Goal: Task Accomplishment & Management: Use online tool/utility

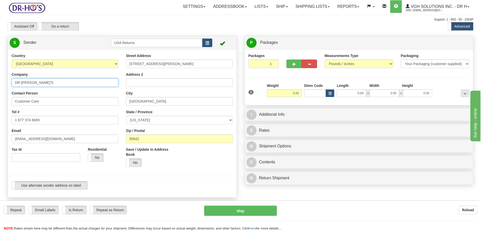
drag, startPoint x: 46, startPoint y: 84, endPoint x: 22, endPoint y: 85, distance: 23.8
click at [22, 85] on input "DR-[PERSON_NAME]'S" at bounding box center [65, 82] width 107 height 9
click at [22, 85] on input "DR-HO'S" at bounding box center [65, 82] width 107 height 9
click at [40, 81] on input "DR-HO'S" at bounding box center [65, 82] width 107 height 9
drag, startPoint x: 16, startPoint y: 83, endPoint x: 0, endPoint y: 82, distance: 16.2
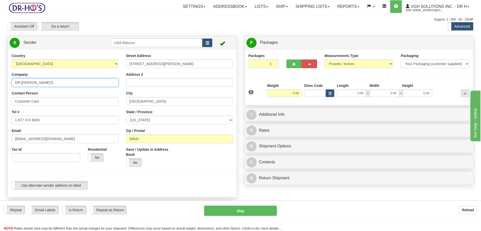
click at [0, 82] on div "Toggle navigation Settings Shipping Preferences Fields Preferences New" at bounding box center [240, 209] width 481 height 418
paste input "Rosalie Lambert"
type input "Rosalie Lambert"
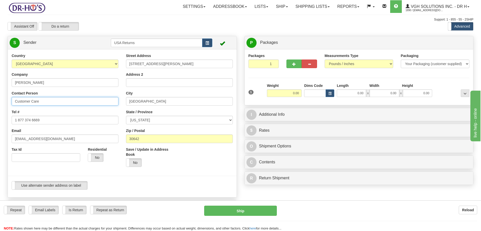
drag, startPoint x: 44, startPoint y: 100, endPoint x: 0, endPoint y: 100, distance: 44.1
click at [0, 100] on div "Toggle navigation Settings Shipping Preferences Fields Preferences New" at bounding box center [240, 209] width 481 height 418
paste input "Rosalie Lambert"
type input "Rosalie Lambert"
drag, startPoint x: 40, startPoint y: 122, endPoint x: 5, endPoint y: 119, distance: 35.3
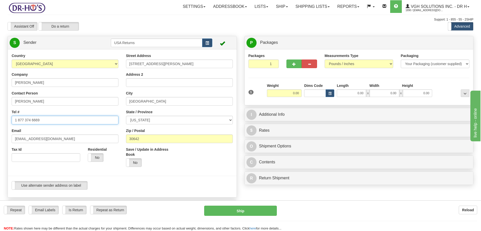
click at [8, 119] on div "Country AFGHANISTAN ALAND ISLANDS ALBANIA ALGERIA AMERICAN SAMOA ANDORRA ANGOLA…" at bounding box center [122, 123] width 229 height 140
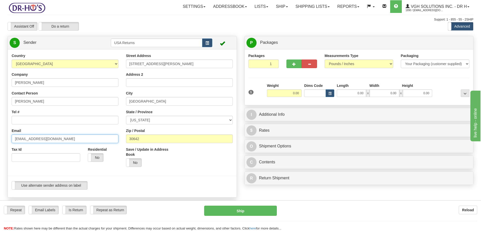
drag, startPoint x: 33, startPoint y: 140, endPoint x: 0, endPoint y: 139, distance: 32.7
click at [0, 139] on div "Toggle navigation Settings Shipping Preferences Fields Preferences New" at bounding box center [240, 209] width 481 height 418
paste input "5873655449"
type input "5873655449"
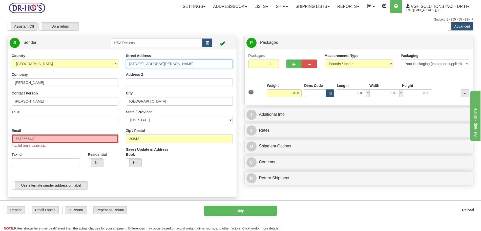
drag, startPoint x: 153, startPoint y: 64, endPoint x: 123, endPoint y: 64, distance: 29.9
click at [123, 64] on div "Street Address 150 Stewart Pkwy Address 2 City Greensboro State / Province ALAB…" at bounding box center [179, 111] width 114 height 117
drag, startPoint x: 42, startPoint y: 140, endPoint x: 1, endPoint y: 140, distance: 41.0
click at [1, 140] on div "Toggle navigation Settings Shipping Preferences Fields Preferences New" at bounding box center [240, 209] width 481 height 418
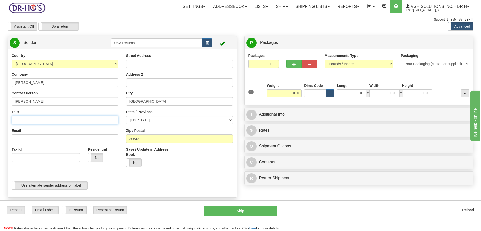
click at [26, 119] on input "Tel #" at bounding box center [65, 120] width 107 height 9
drag, startPoint x: 154, startPoint y: 75, endPoint x: 131, endPoint y: 72, distance: 22.7
click at [132, 72] on div "Address 2" at bounding box center [179, 79] width 107 height 15
drag, startPoint x: 147, startPoint y: 104, endPoint x: 113, endPoint y: 104, distance: 34.2
click at [113, 104] on div "Country AFGHANISTAN ALAND ISLANDS ALBANIA ALGERIA AMERICAN SAMOA ANDORRA ANGOLA…" at bounding box center [122, 123] width 229 height 140
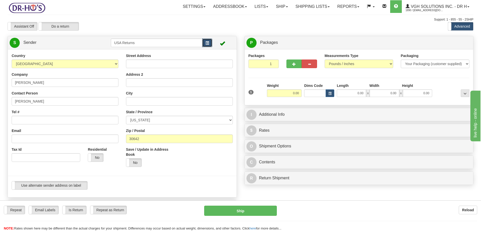
click at [209, 45] on button "button" at bounding box center [207, 42] width 10 height 9
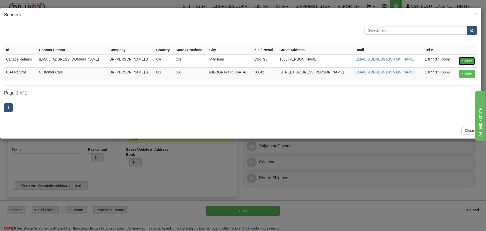
click at [466, 60] on button "Select" at bounding box center [467, 61] width 16 height 9
type input "Canada Returns"
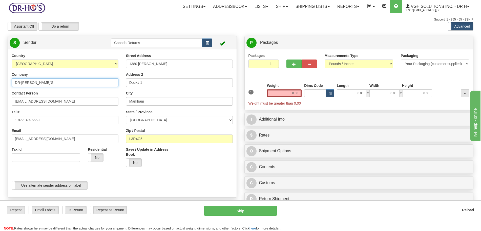
drag, startPoint x: 28, startPoint y: 84, endPoint x: 0, endPoint y: 85, distance: 28.1
click at [0, 85] on div "Toggle navigation Settings Shipping Preferences Fields Preferences New" at bounding box center [240, 209] width 481 height 418
paste input "5873655449"
type input "5873655449"
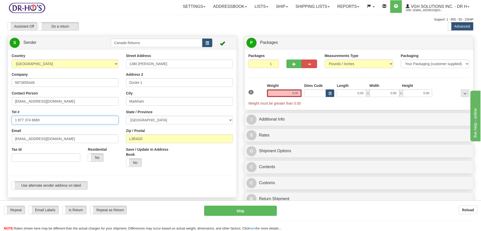
drag, startPoint x: 43, startPoint y: 122, endPoint x: 4, endPoint y: 123, distance: 39.0
click at [1, 122] on div "Toggle navigation Settings Shipping Preferences Fields Preferences New" at bounding box center [240, 209] width 481 height 418
paste input "587365544"
type input "5873655449"
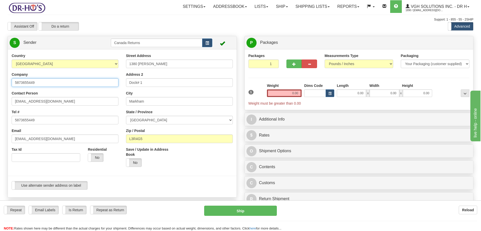
drag, startPoint x: 39, startPoint y: 83, endPoint x: 12, endPoint y: 85, distance: 26.4
click at [8, 84] on div "Country AFGHANISTAN ALAND ISLANDS ALBANIA ALGERIA AMERICAN SAMOA ANDORRA ANGOLA…" at bounding box center [65, 109] width 114 height 112
paste input "Rosalie Lambert"
type input "Rosalie Lambert"
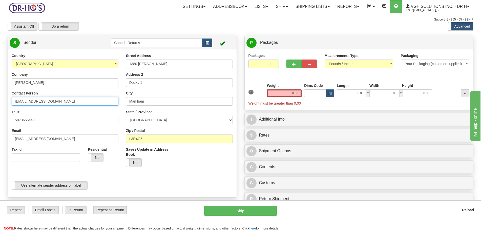
drag, startPoint x: 43, startPoint y: 102, endPoint x: 0, endPoint y: 103, distance: 42.5
click at [0, 103] on div "Toggle navigation Settings Shipping Preferences Fields Preferences New" at bounding box center [240, 209] width 481 height 418
paste input "Rosalie Lambert"
type input "Rosalie Lambert"
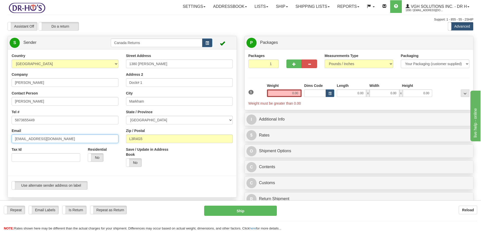
drag, startPoint x: 54, startPoint y: 139, endPoint x: 5, endPoint y: 135, distance: 49.1
click at [8, 135] on div "Country AFGHANISTAN ALAND ISLANDS ALBANIA ALGERIA AMERICAN SAMOA ANDORRA ANGOLA…" at bounding box center [122, 123] width 229 height 140
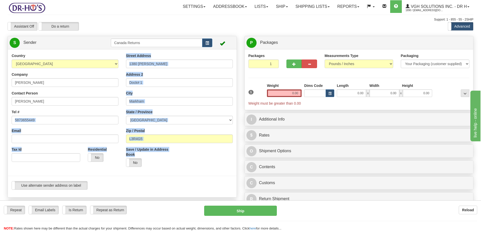
drag, startPoint x: 6, startPoint y: 105, endPoint x: 20, endPoint y: 100, distance: 15.2
click at [8, 105] on div "Country AFGHANISTAN ALAND ISLANDS ALBANIA ALGERIA AMERICAN SAMOA ANDORRA ANGOLA…" at bounding box center [122, 123] width 229 height 140
click at [31, 114] on div "Tel # 5873655449" at bounding box center [65, 116] width 107 height 15
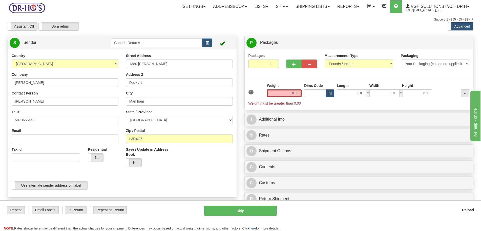
click at [103, 94] on div "Contact Person Rosalie Lambert" at bounding box center [65, 98] width 107 height 15
drag, startPoint x: 167, startPoint y: 63, endPoint x: 122, endPoint y: 64, distance: 44.8
click at [122, 64] on div "Street Address 1380 Rodick Rd Address 2 Dock# 1 City Markham State / Province A…" at bounding box center [179, 111] width 114 height 117
drag, startPoint x: 147, startPoint y: 81, endPoint x: 114, endPoint y: 85, distance: 33.4
click at [114, 85] on div "Country AFGHANISTAN ALAND ISLANDS ALBANIA ALGERIA AMERICAN SAMOA ANDORRA ANGOLA…" at bounding box center [122, 123] width 229 height 140
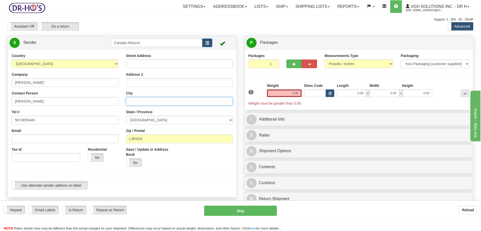
drag, startPoint x: 146, startPoint y: 102, endPoint x: 103, endPoint y: 107, distance: 43.1
click at [103, 107] on div "Country AFGHANISTAN ALAND ISLANDS ALBANIA ALGERIA AMERICAN SAMOA ANDORRA ANGOLA…" at bounding box center [122, 123] width 229 height 140
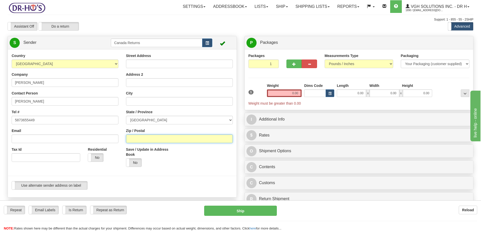
drag, startPoint x: 110, startPoint y: 138, endPoint x: 97, endPoint y: 129, distance: 15.5
click at [97, 138] on div "Country AFGHANISTAN ALAND ISLANDS ALBANIA ALGERIA AMERICAN SAMOA ANDORRA ANGOLA…" at bounding box center [122, 123] width 229 height 140
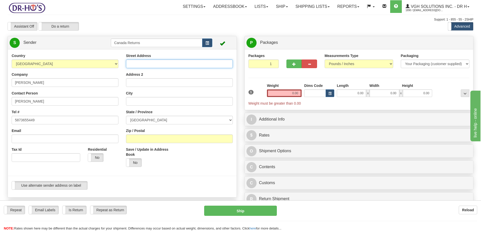
paste input "320 THISTLE WAY"
type input "320 THISTLE WAY"
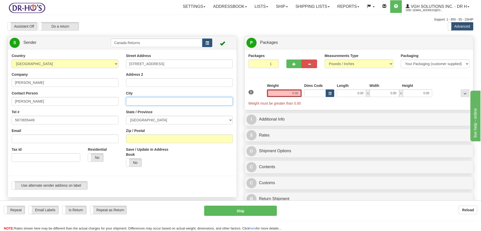
click at [152, 99] on input "City" at bounding box center [179, 101] width 107 height 9
paste input "STRATHMORE"
type input "STRATHMORE"
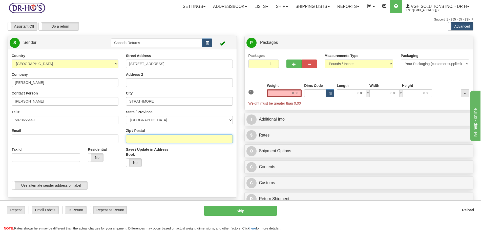
drag, startPoint x: 153, startPoint y: 141, endPoint x: 196, endPoint y: 110, distance: 53.1
click at [153, 140] on input "Zip / Postal" at bounding box center [179, 138] width 107 height 9
paste input "T1P 1C7"
type input "T1P 1C7"
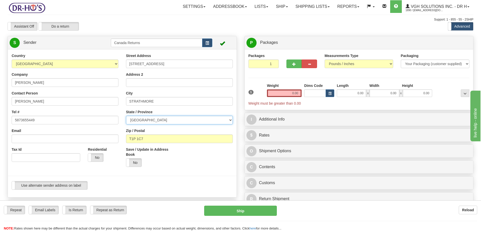
click at [165, 119] on select "ALBERTA BRITISH COLUMBIA MANITOBA NEW BRUNSWICK NEWFOUNDLAND NOVA SCOTIA NUNAVU…" at bounding box center [179, 120] width 107 height 9
select select "AB"
click at [126, 116] on select "ALBERTA BRITISH COLUMBIA MANITOBA NEW BRUNSWICK NEWFOUNDLAND NOVA SCOTIA NUNAVU…" at bounding box center [179, 120] width 107 height 9
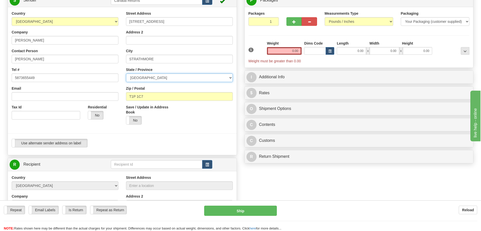
scroll to position [63, 0]
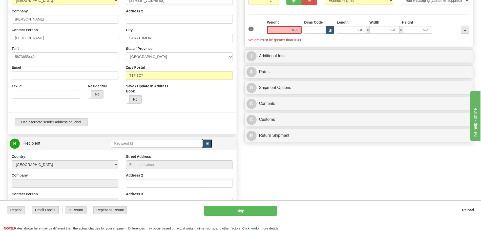
click at [207, 144] on span "button" at bounding box center [208, 143] width 4 height 3
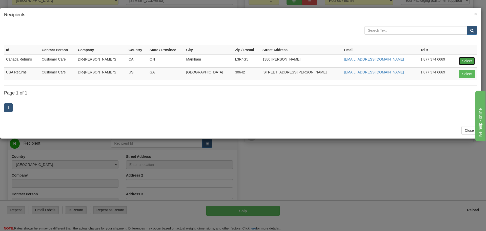
click at [465, 61] on button "Select" at bounding box center [467, 61] width 16 height 9
type input "Canada Returns"
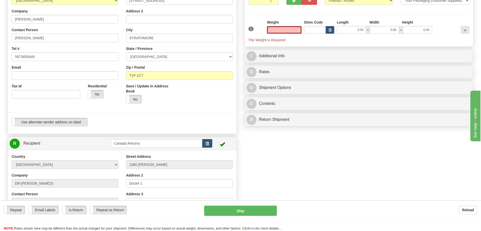
type input "0.00"
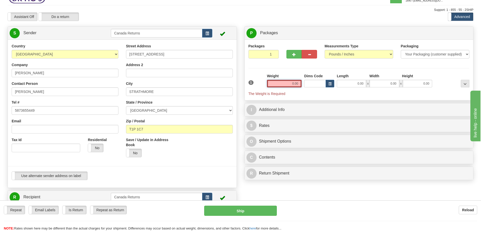
scroll to position [0, 0]
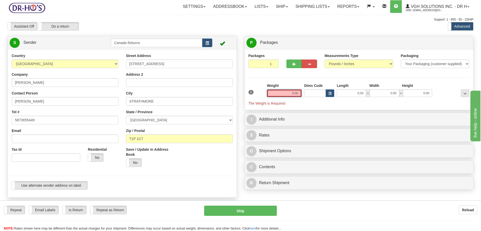
click at [301, 93] on input "0.00" at bounding box center [284, 93] width 35 height 8
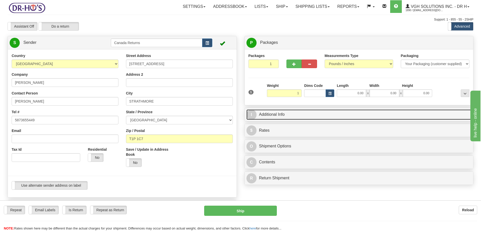
type input "1.00"
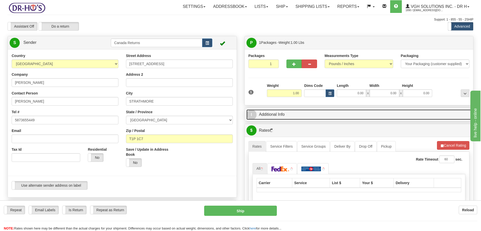
click at [281, 118] on link "I Additional Info" at bounding box center [359, 114] width 225 height 10
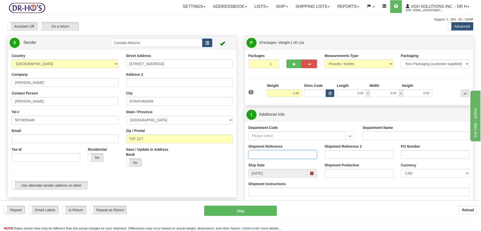
click at [298, 155] on input "Shipment Reference" at bounding box center [283, 154] width 69 height 9
paste input "1192052"
click at [312, 174] on span at bounding box center [312, 173] width 4 height 4
type input "1192052"
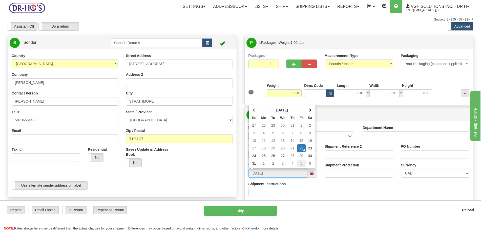
click at [300, 164] on td "5" at bounding box center [301, 164] width 9 height 8
type input "09/05/2025"
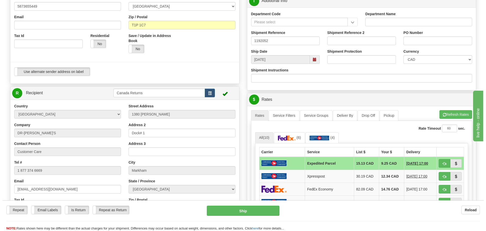
scroll to position [190, 0]
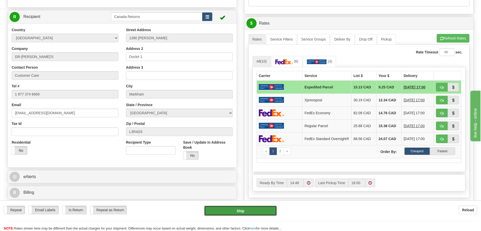
click at [262, 212] on button "Ship" at bounding box center [240, 211] width 73 height 10
type input "DOM.EP"
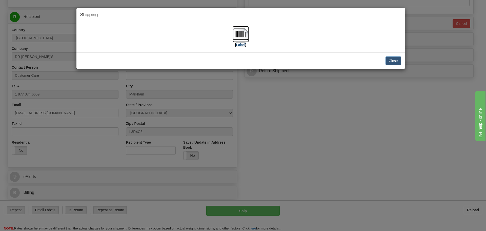
click at [244, 44] on label "[Label]" at bounding box center [241, 44] width 12 height 5
click at [393, 62] on button "Close" at bounding box center [394, 60] width 16 height 9
